Goal: Transaction & Acquisition: Obtain resource

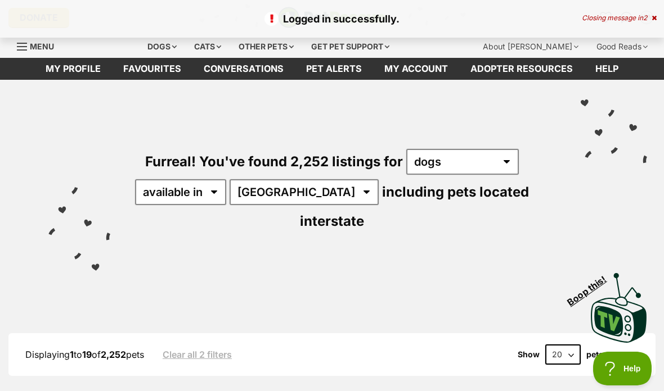
click at [149, 71] on link "Favourites" at bounding box center [152, 69] width 80 height 22
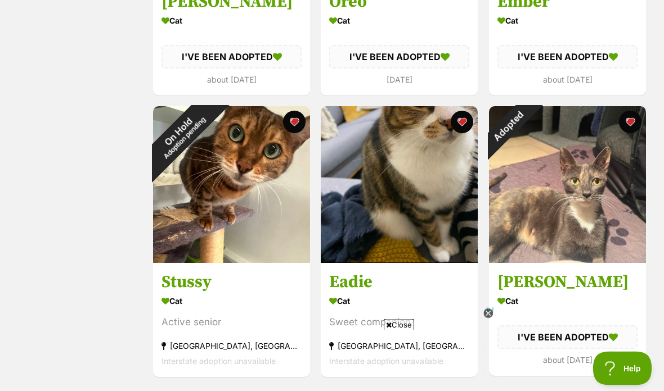
scroll to position [956, 0]
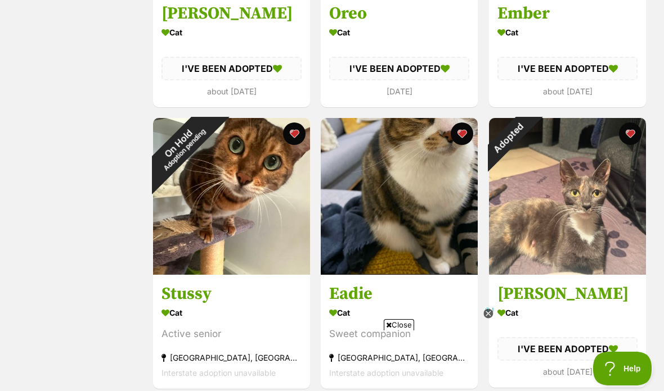
click at [411, 200] on img at bounding box center [399, 196] width 157 height 157
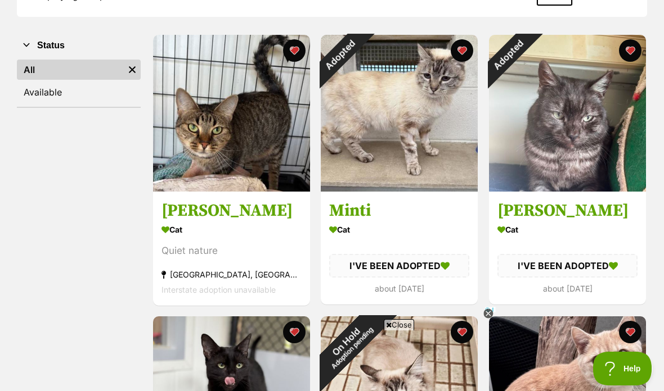
scroll to position [201, 0]
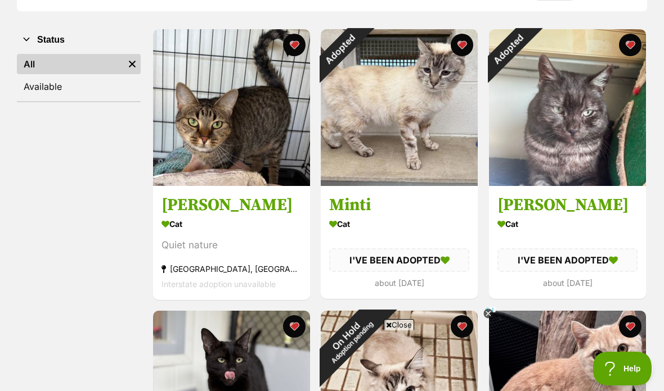
click at [571, 111] on img at bounding box center [567, 107] width 157 height 157
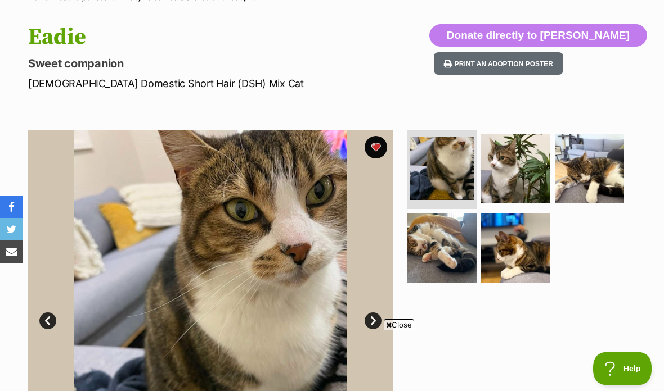
click at [441, 243] on img at bounding box center [441, 248] width 69 height 69
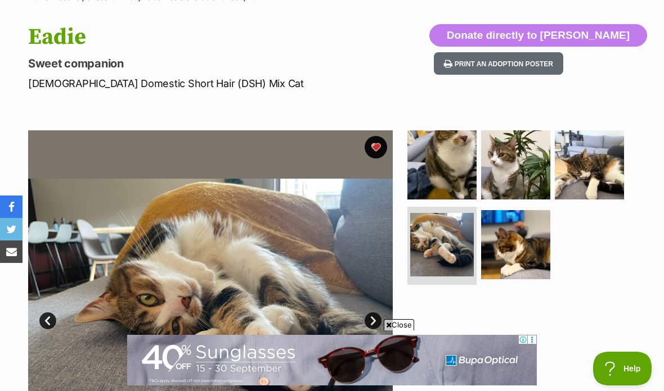
click at [520, 243] on img at bounding box center [515, 244] width 69 height 69
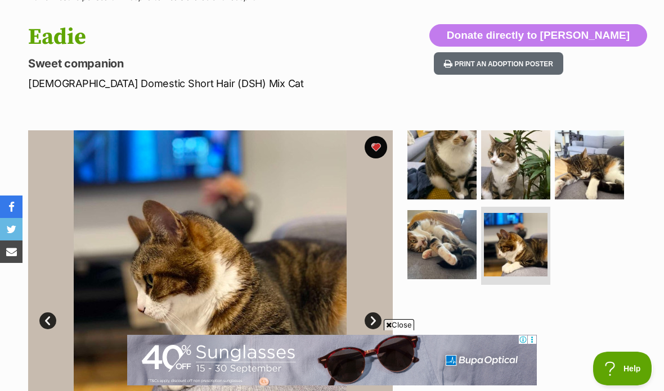
click at [597, 166] on img at bounding box center [589, 164] width 69 height 69
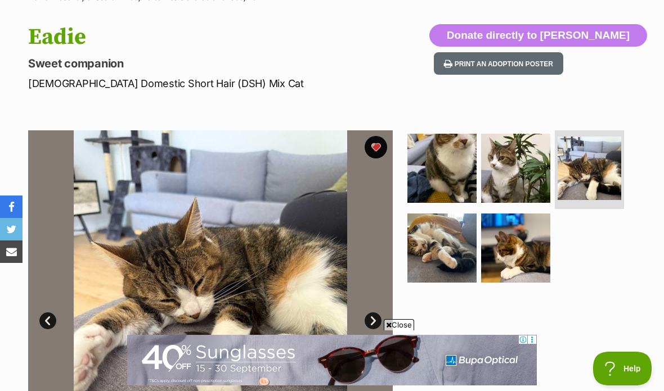
click at [510, 179] on img at bounding box center [515, 168] width 69 height 69
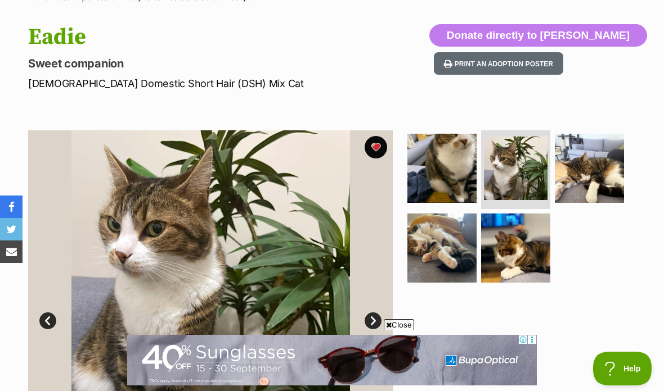
click at [449, 167] on img at bounding box center [441, 168] width 69 height 69
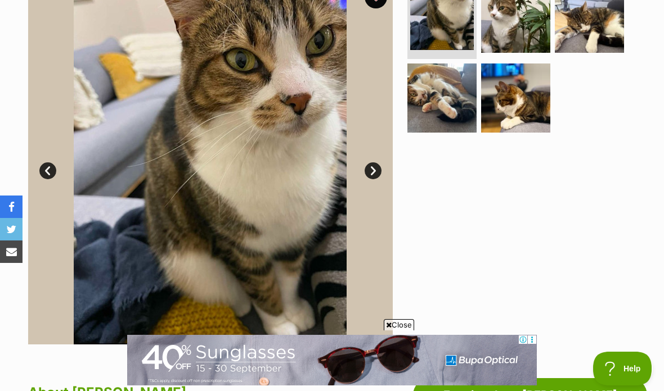
scroll to position [241, 0]
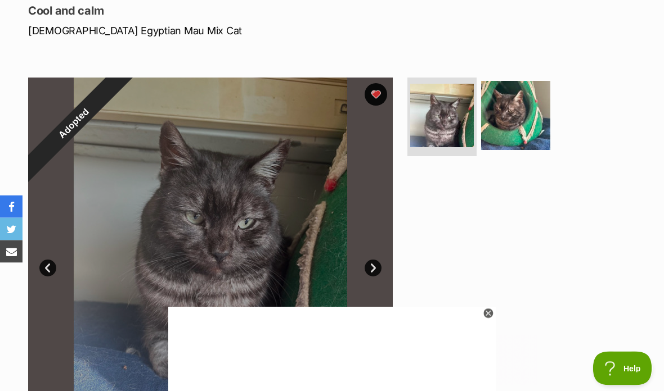
scroll to position [167, 0]
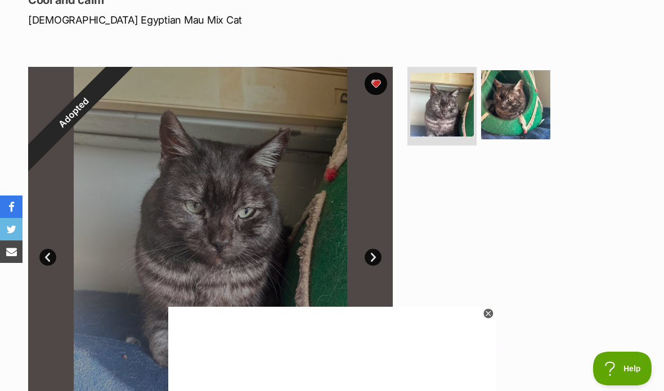
click at [367, 254] on link "Next" at bounding box center [372, 257] width 17 height 17
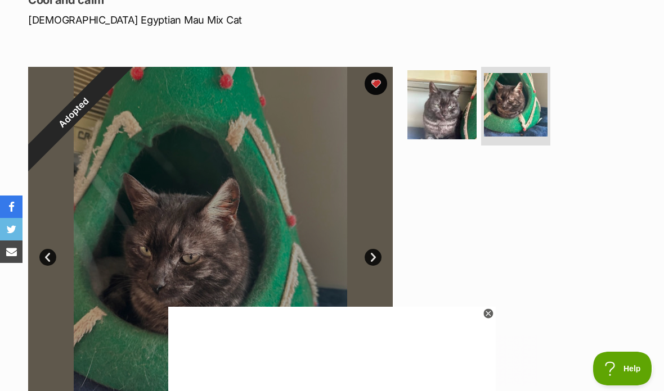
scroll to position [0, 0]
